Goal: Task Accomplishment & Management: Complete application form

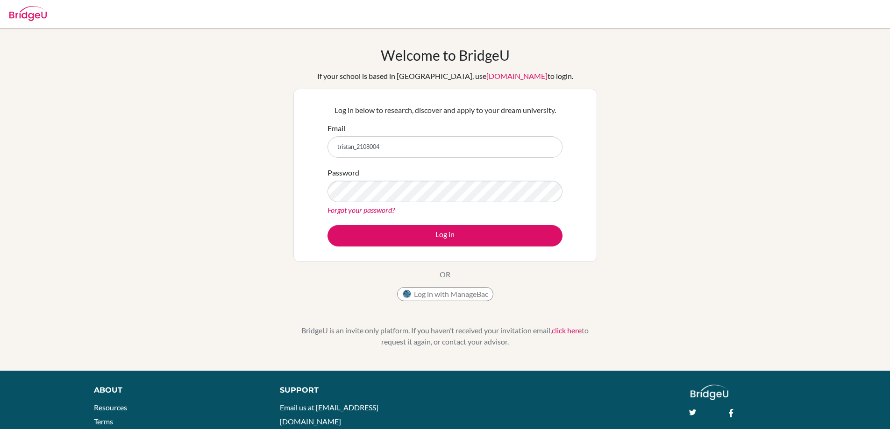
type input "tristan_2108004"
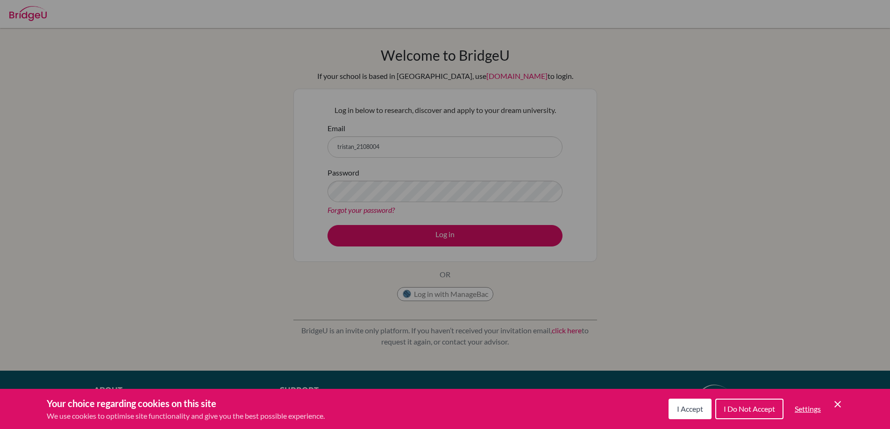
click at [843, 407] on div "Your choice regarding cookies on this site We use cookies to optimise site func…" at bounding box center [445, 409] width 890 height 40
click at [835, 408] on icon "Cookie Control Close Icon" at bounding box center [837, 404] width 11 height 11
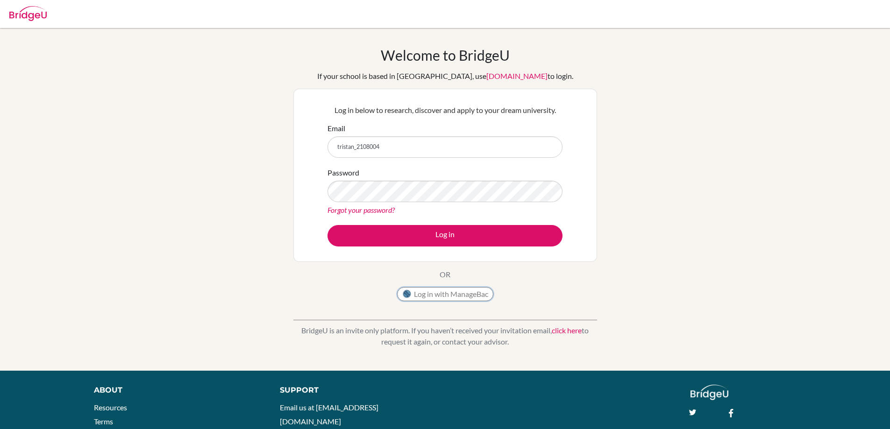
click at [431, 298] on button "Log in with ManageBac" at bounding box center [445, 294] width 96 height 14
drag, startPoint x: 382, startPoint y: 157, endPoint x: 380, endPoint y: 146, distance: 10.5
click at [381, 153] on form "Email Password Forgot your password? Log in" at bounding box center [445, 185] width 235 height 124
click at [370, 145] on input "Email" at bounding box center [445, 146] width 235 height 21
type input "[EMAIL_ADDRESS][DOMAIN_NAME]"
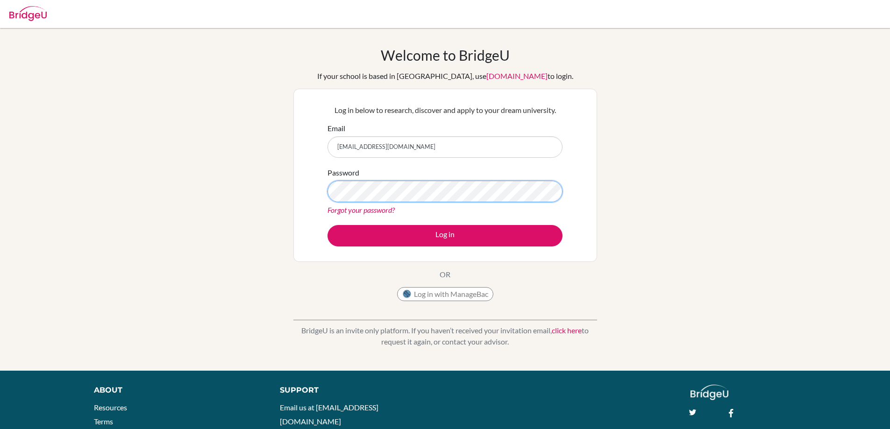
click at [328, 225] on button "Log in" at bounding box center [445, 235] width 235 height 21
